Goal: Find specific page/section: Find specific page/section

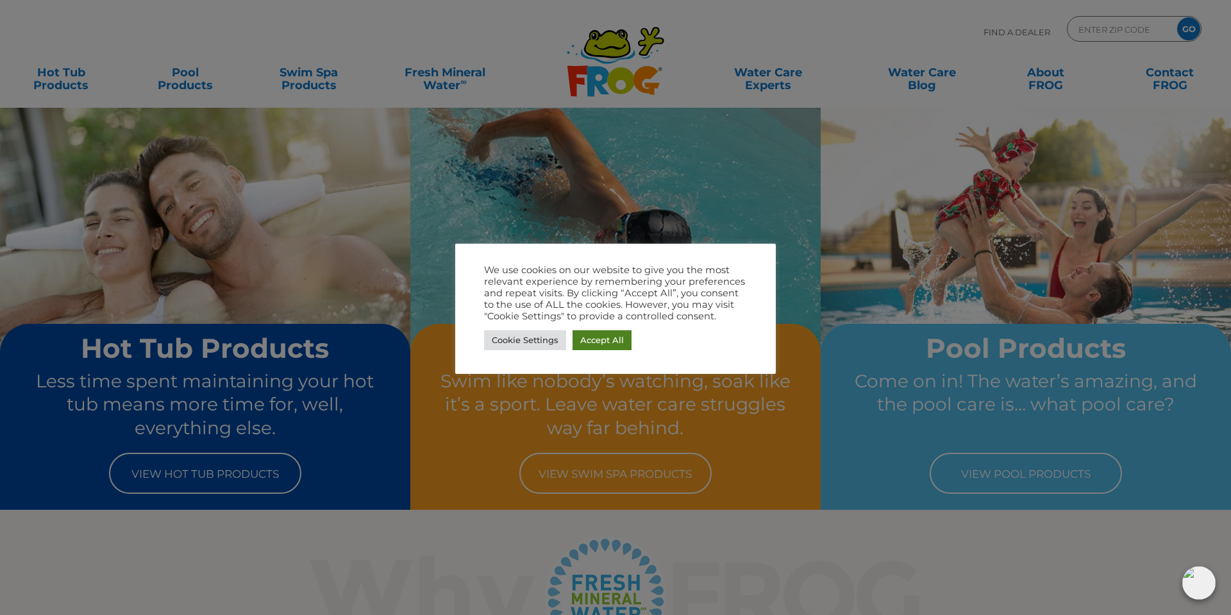
drag, startPoint x: 594, startPoint y: 342, endPoint x: 623, endPoint y: 344, distance: 28.9
click at [605, 344] on link "Accept All" at bounding box center [602, 340] width 59 height 20
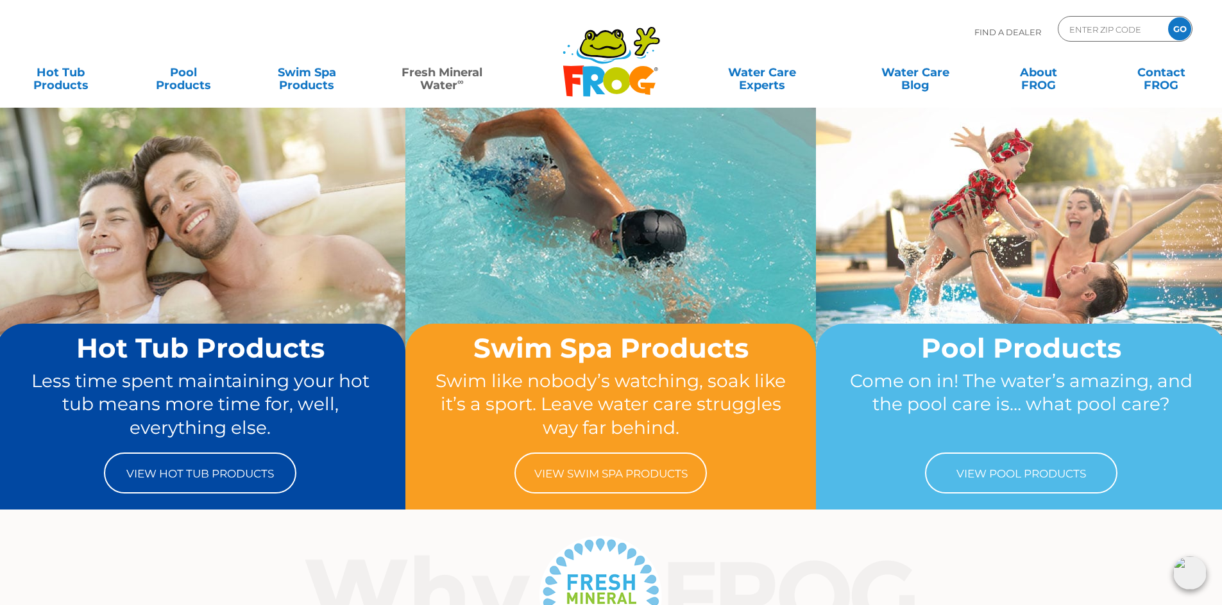
click at [424, 76] on link "Fresh Mineral Water ∞" at bounding box center [442, 73] width 120 height 26
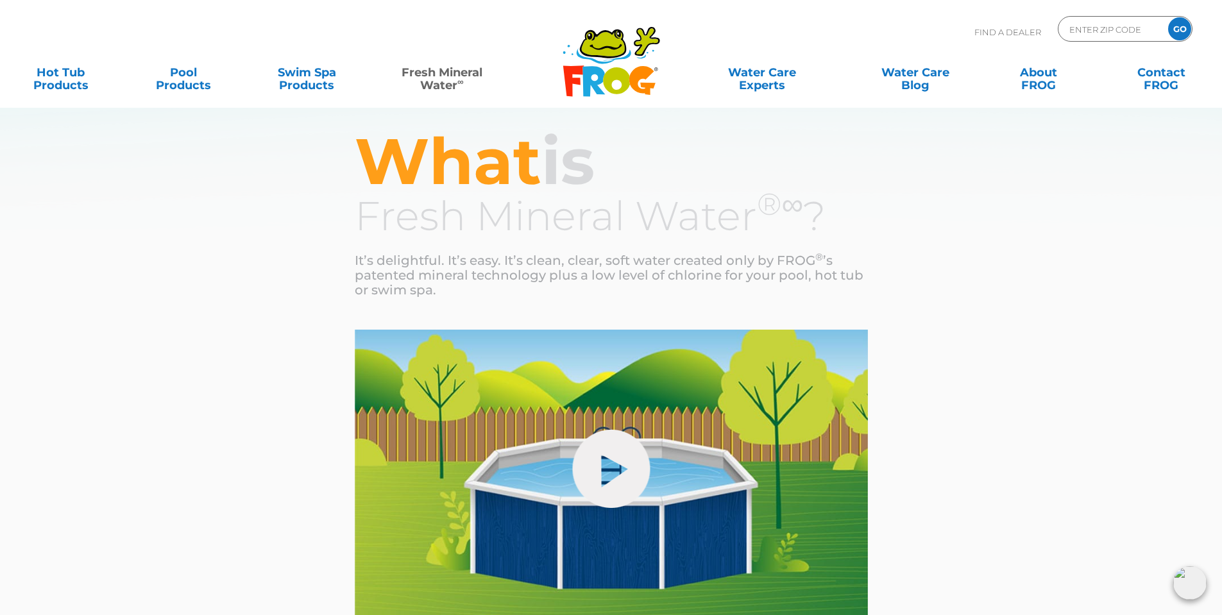
scroll to position [64, 0]
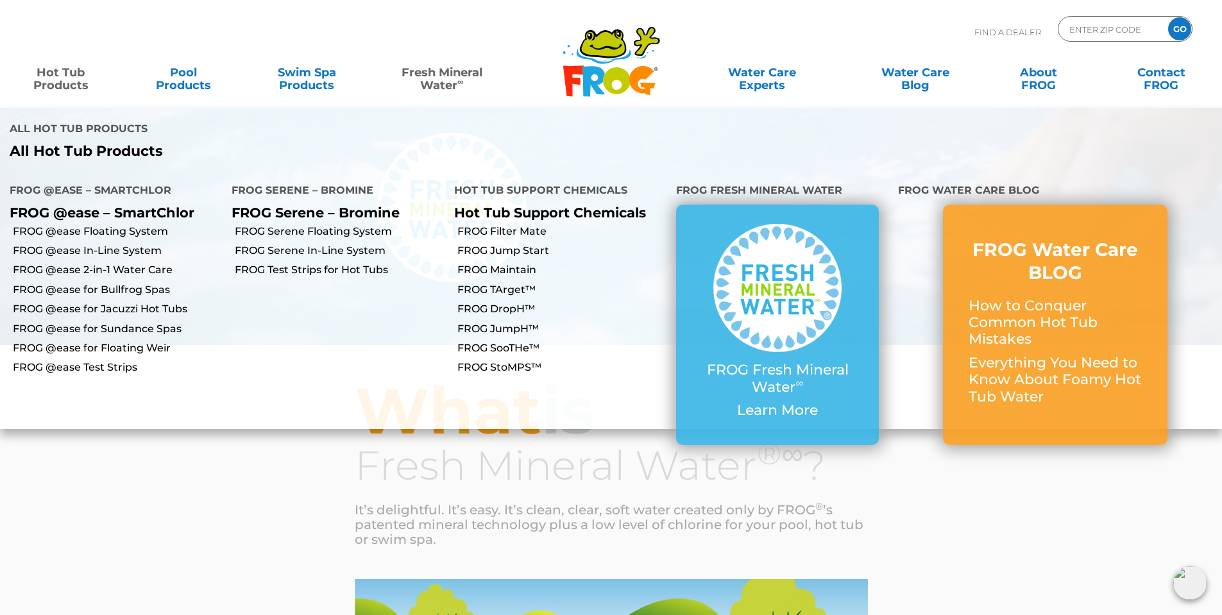
click at [53, 83] on link "Hot Tub Products" at bounding box center [61, 73] width 96 height 26
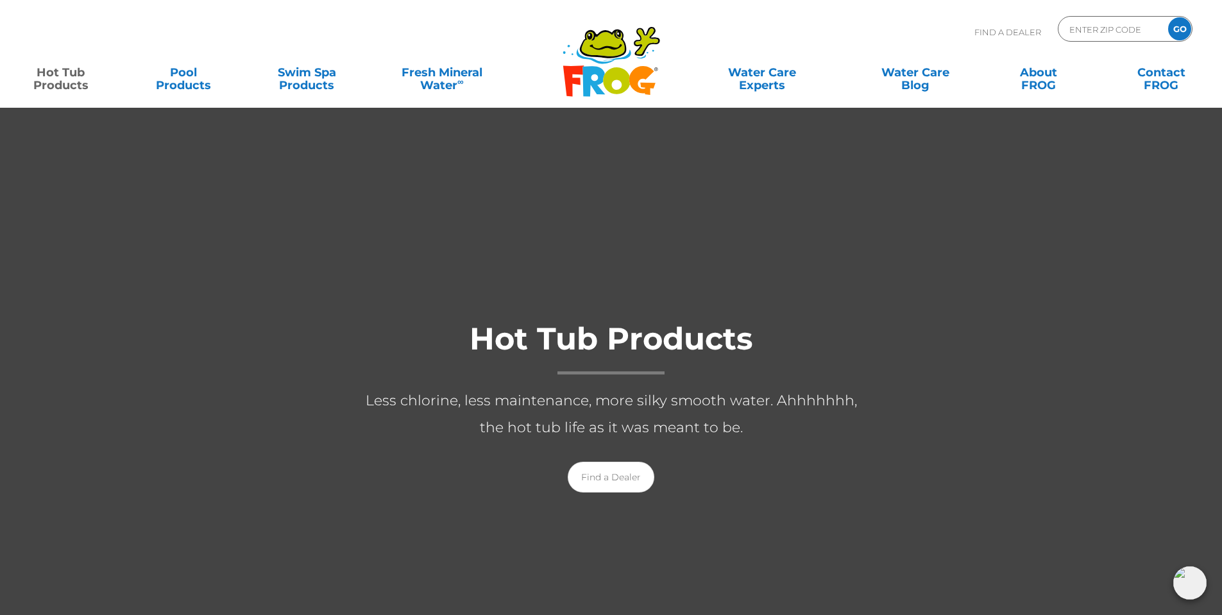
click at [55, 79] on link "Hot Tub Products" at bounding box center [61, 73] width 96 height 26
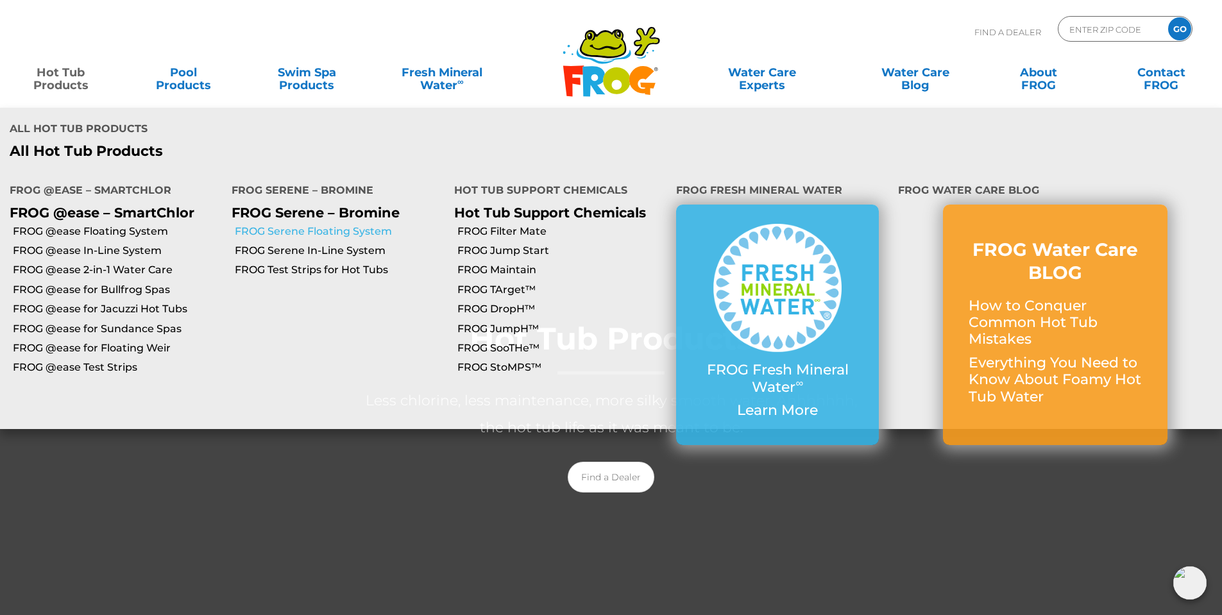
click at [327, 224] on link "FROG Serene Floating System" at bounding box center [339, 231] width 209 height 14
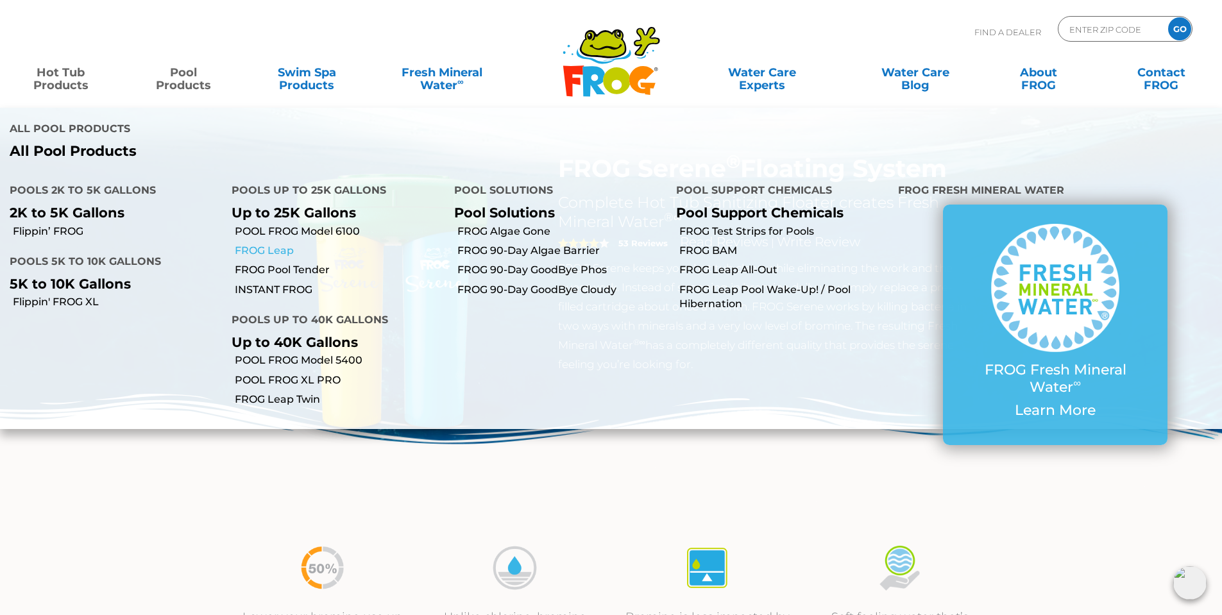
click at [254, 244] on link "FROG Leap" at bounding box center [339, 251] width 209 height 14
